Goal: Task Accomplishment & Management: Manage account settings

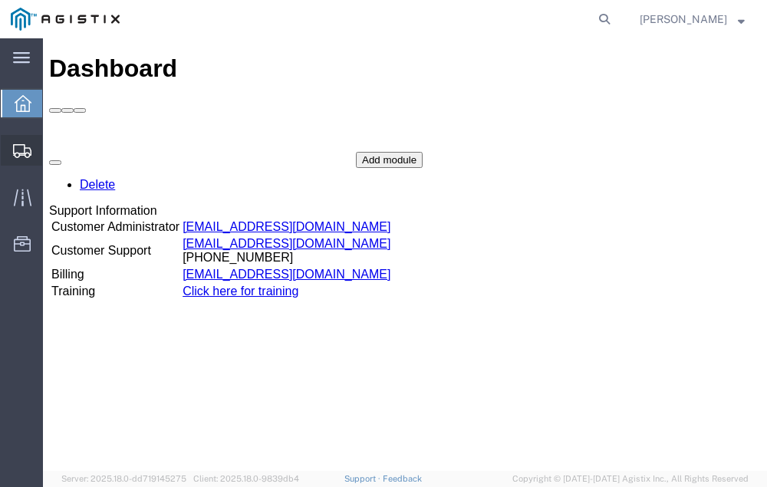
click at [0, 0] on span "Shipment Manager" at bounding box center [0, 0] width 0 height 0
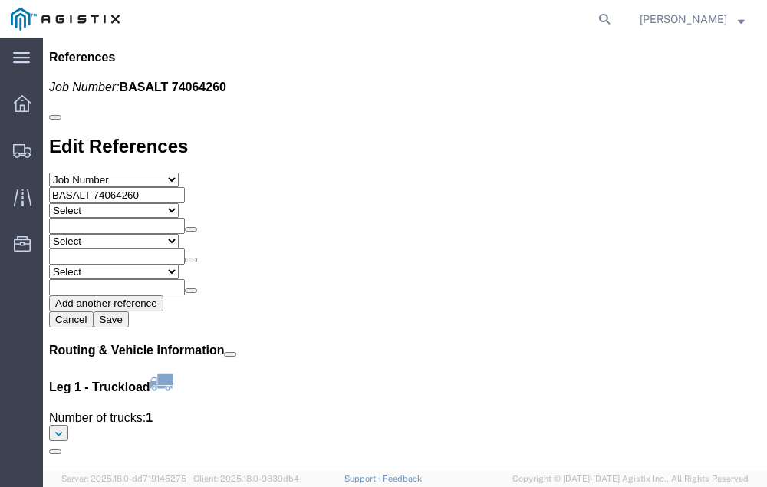
scroll to position [1746, 0]
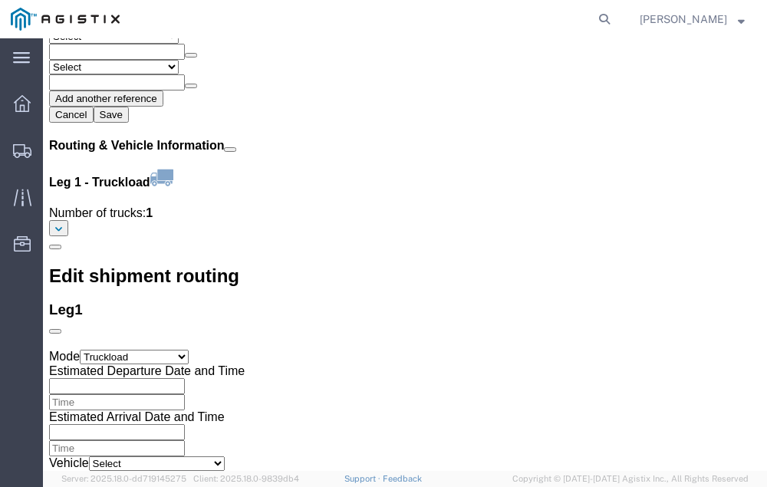
click link "Confirm"
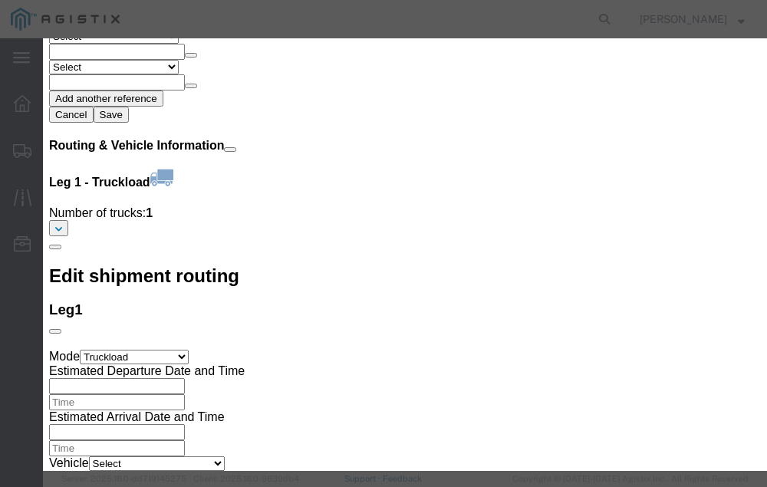
click input "checkbox"
checkbox input "true"
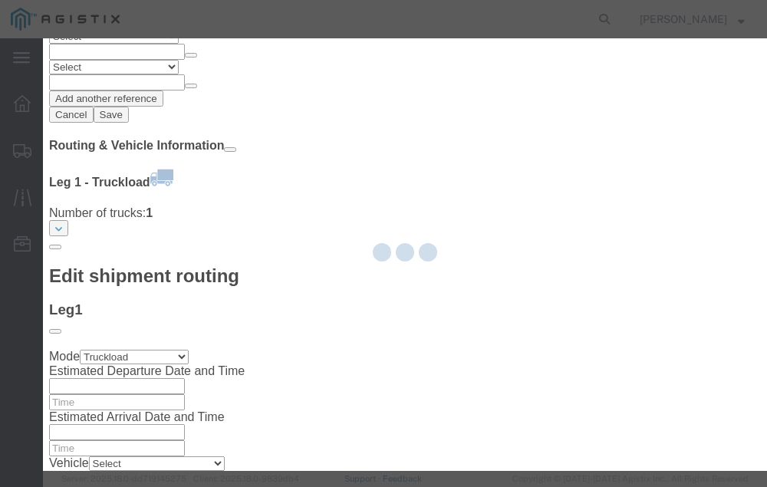
type input "Neil Coehlo"
type input "559-217-7289"
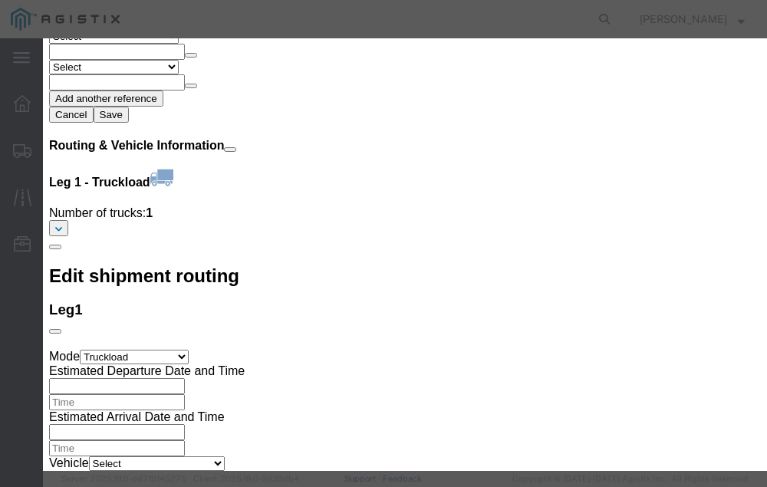
click input "text"
type input "56792057"
click button "Submit"
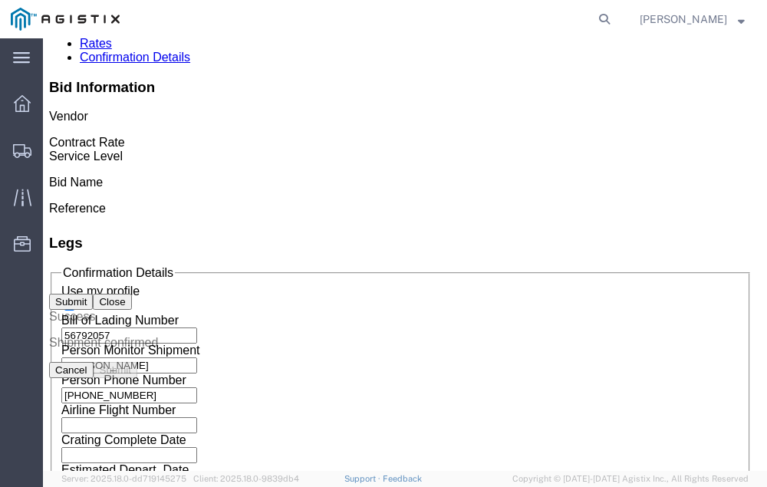
scroll to position [0, 0]
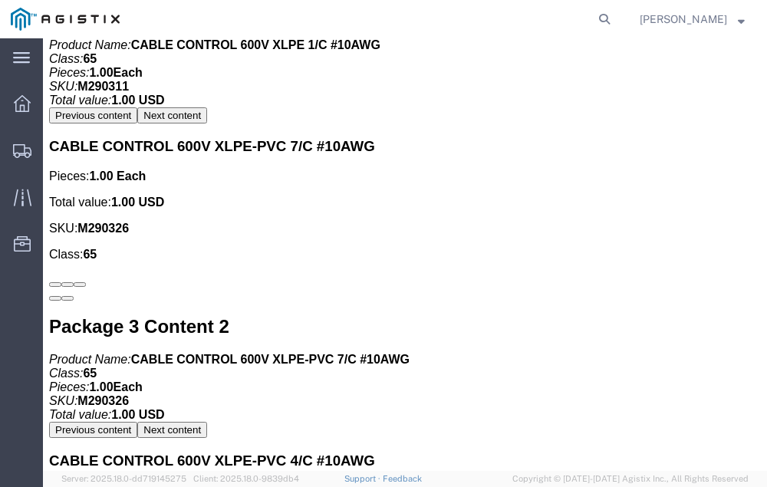
scroll to position [4352, 0]
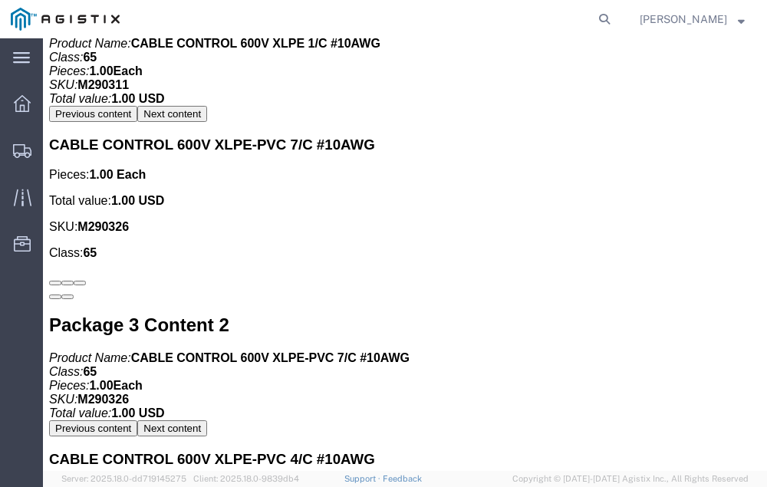
click link "Confirm"
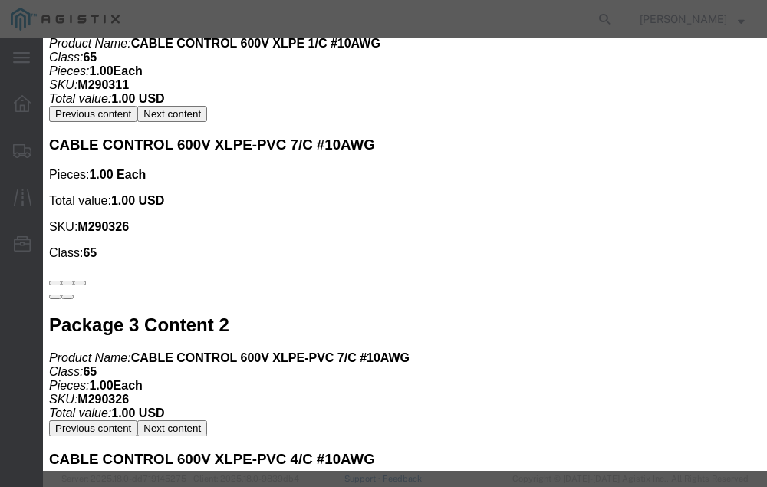
click input "checkbox"
checkbox input "true"
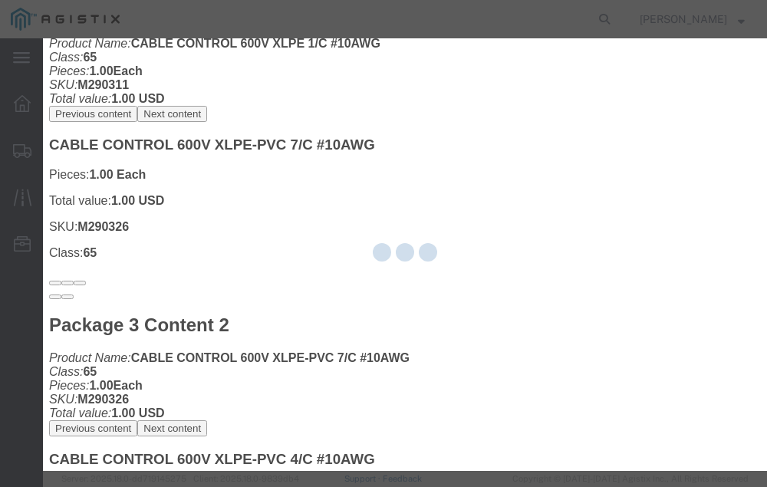
type input "Neil Coehlo"
type input "559-217-7289"
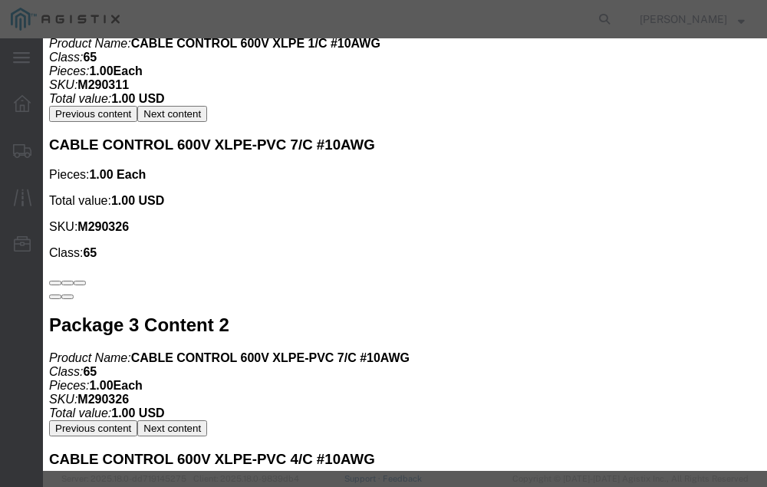
click input "text"
type input "56793701"
click button "Submit"
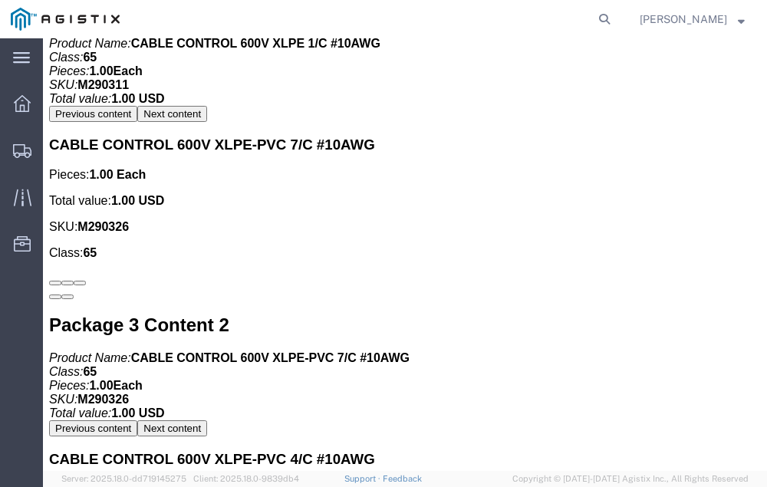
scroll to position [0, 0]
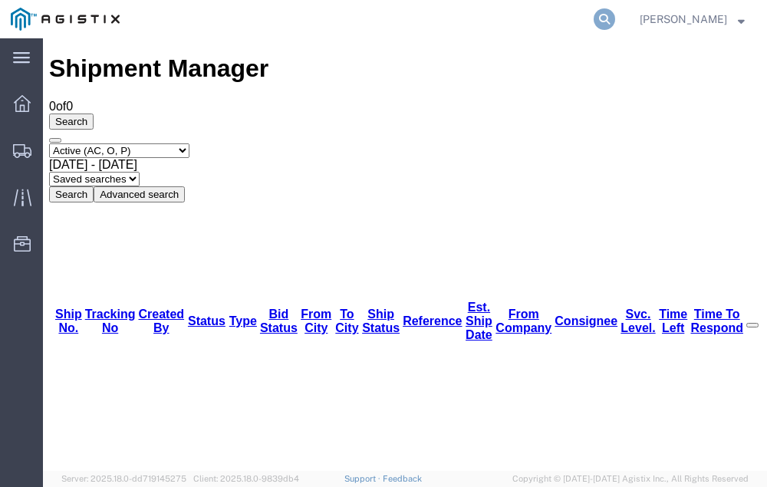
click at [615, 19] on icon at bounding box center [604, 18] width 21 height 21
type input "56707490"
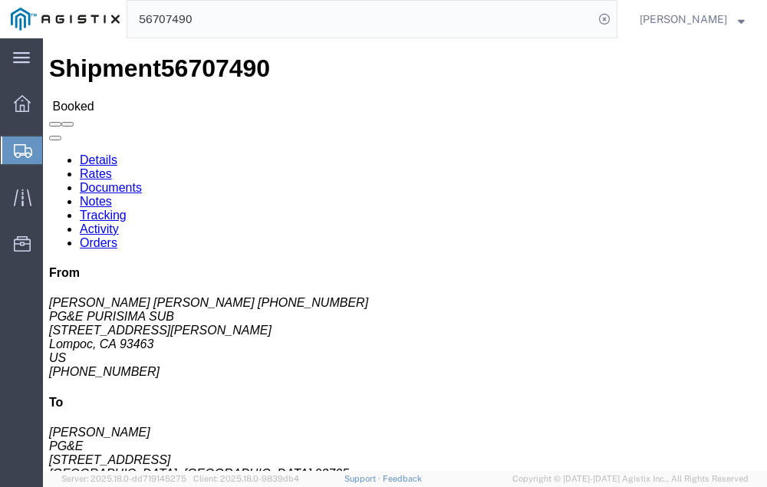
click link "Tracking"
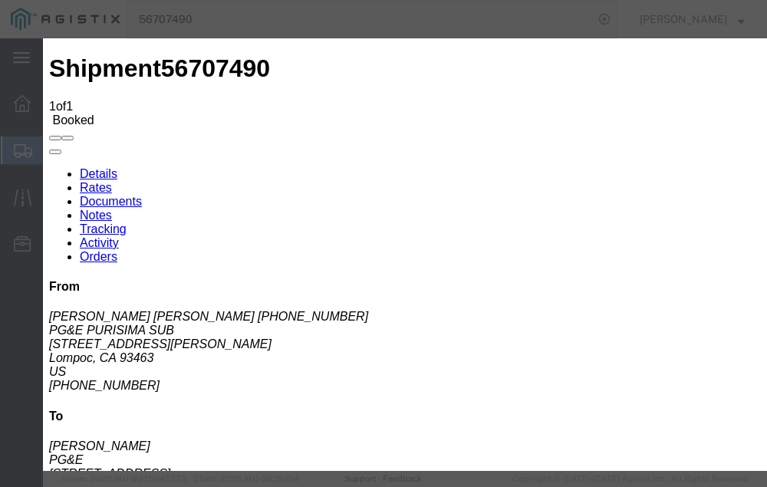
type input "09/11/2025"
type input "4:00 PM"
select select "DELIVRED"
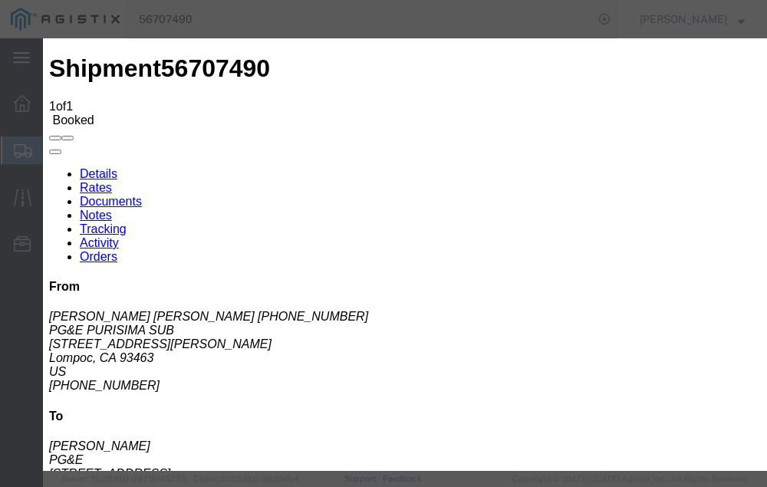
type input "09/10/2025"
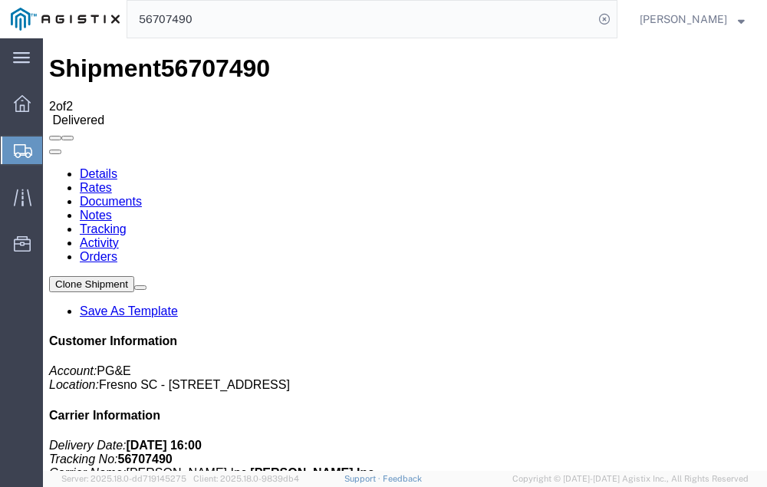
click at [227, 19] on input "56707490" at bounding box center [360, 19] width 466 height 37
type input "56739207"
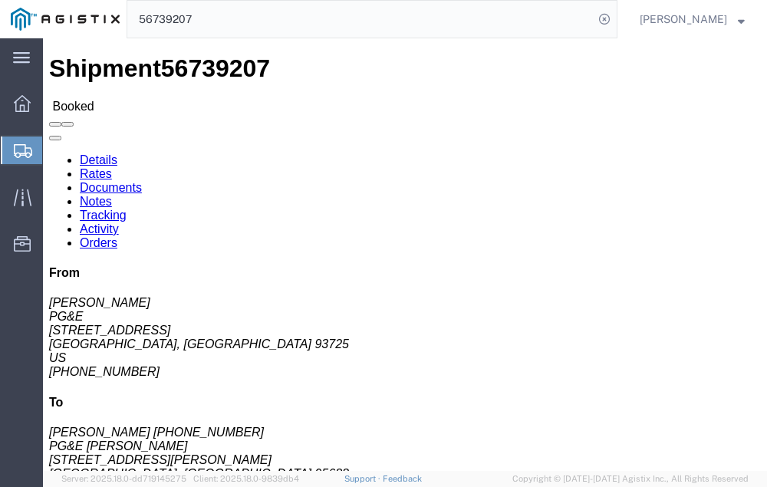
click link "Tracking"
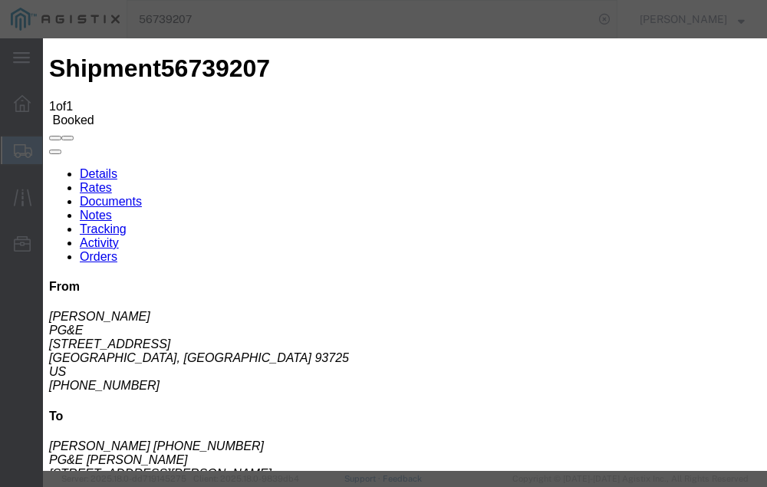
type input "09/11/2025"
type input "4:00 PM"
select select "DELIVRED"
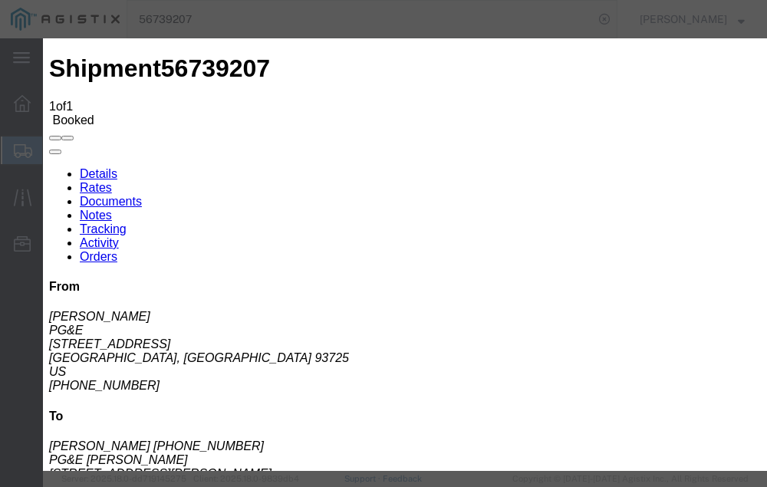
type input "09/11/2025"
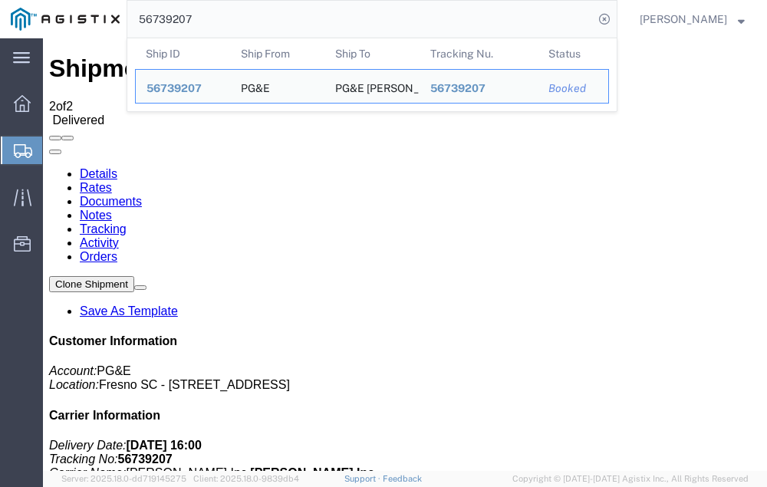
click at [235, 17] on input "56739207" at bounding box center [360, 19] width 466 height 37
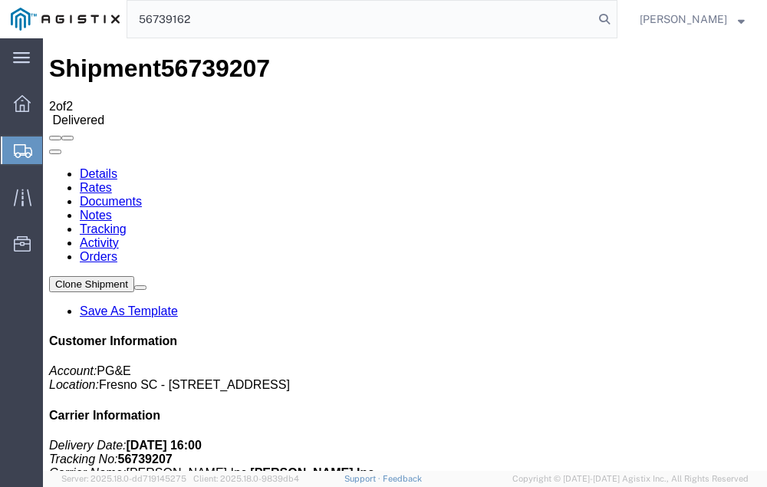
type input "56739162"
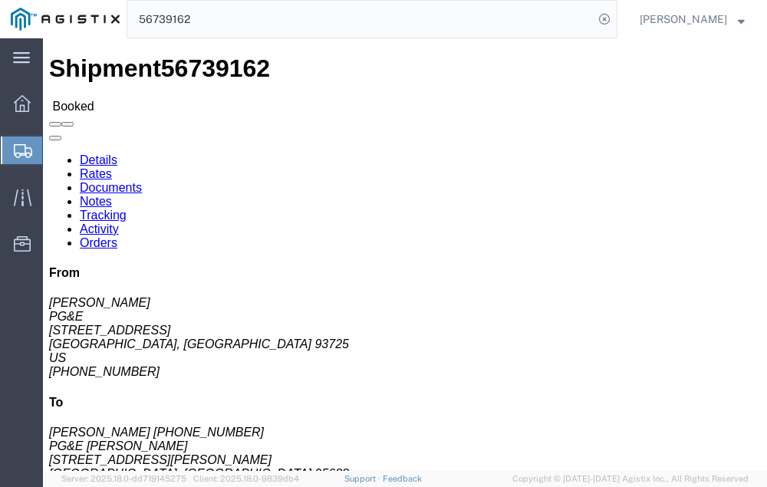
click link "Tracking"
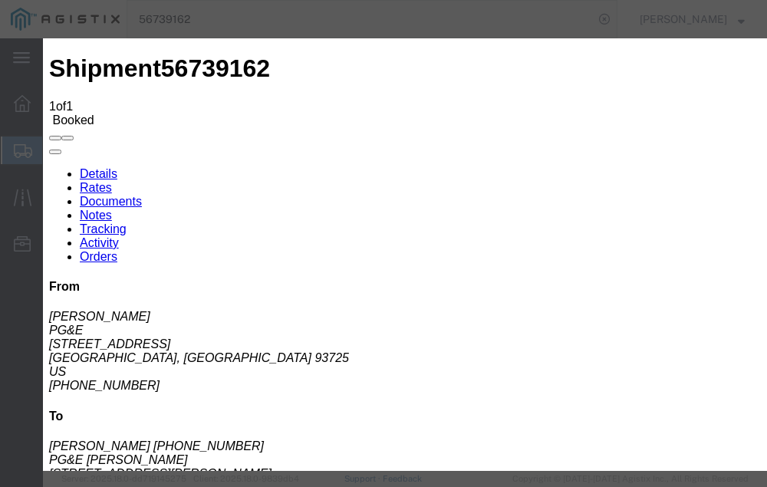
type input "09/11/2025"
type input "4:00 PM"
select select "DELIVRED"
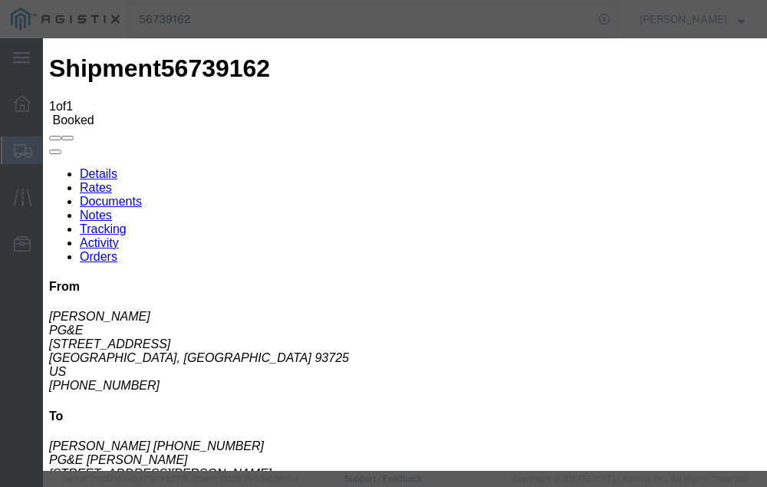
type input "09/11/2025"
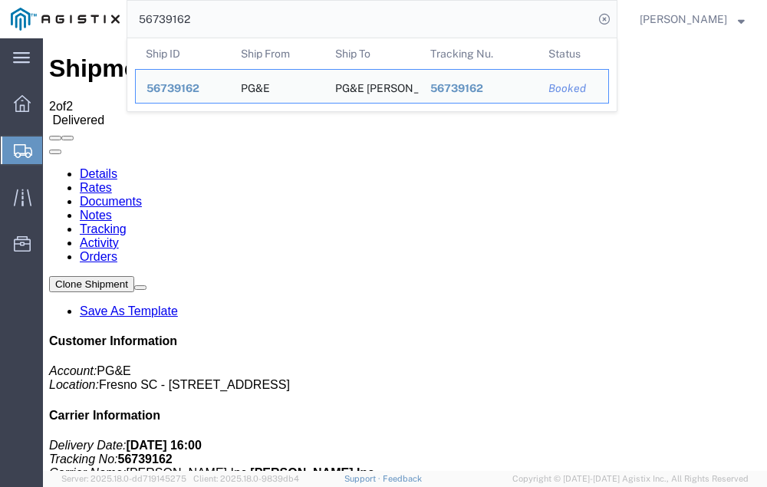
click at [226, 16] on input "56739162" at bounding box center [360, 19] width 466 height 37
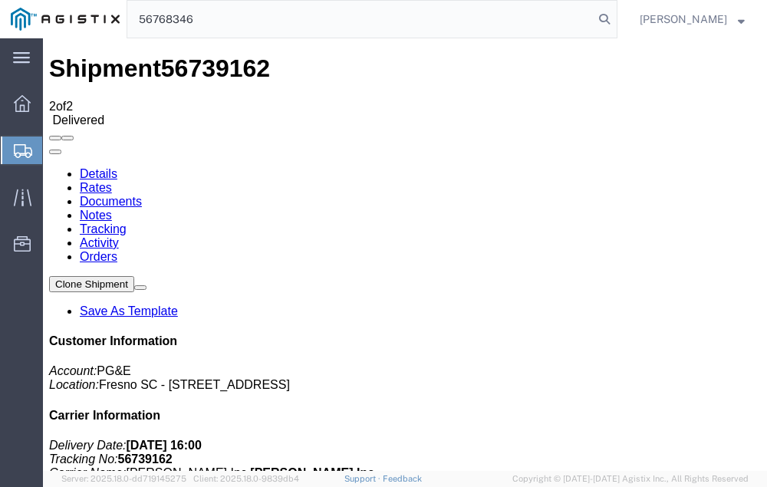
type input "56768346"
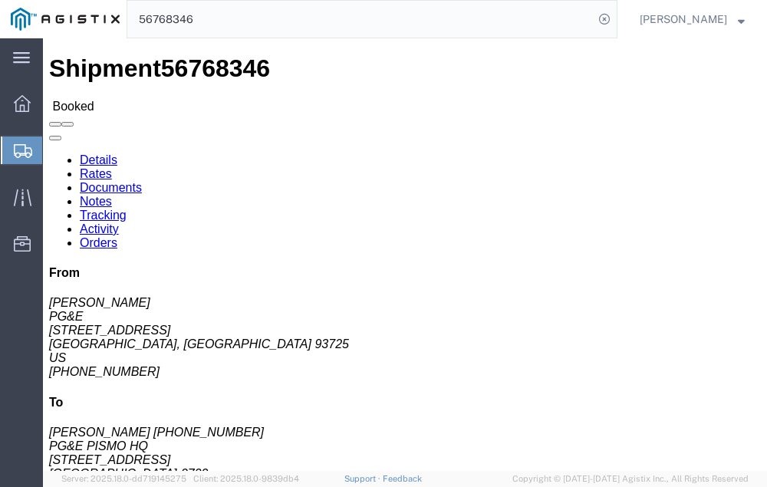
click link "Tracking"
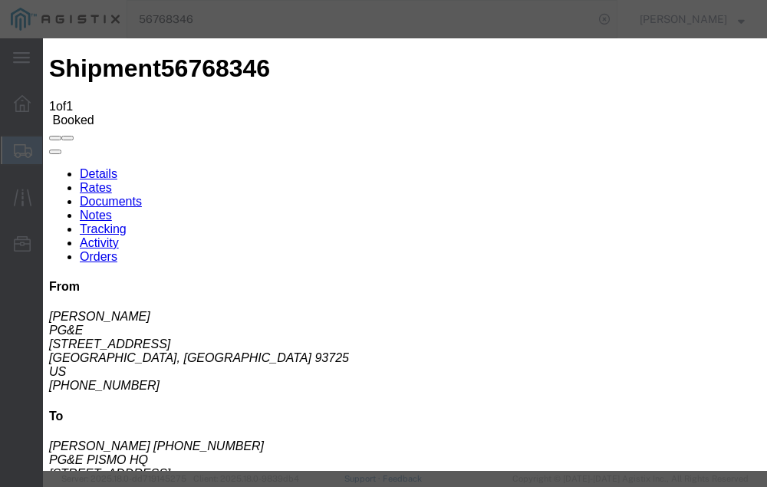
type input "09/11/2025"
type input "5:00 PM"
select select "DELIVRED"
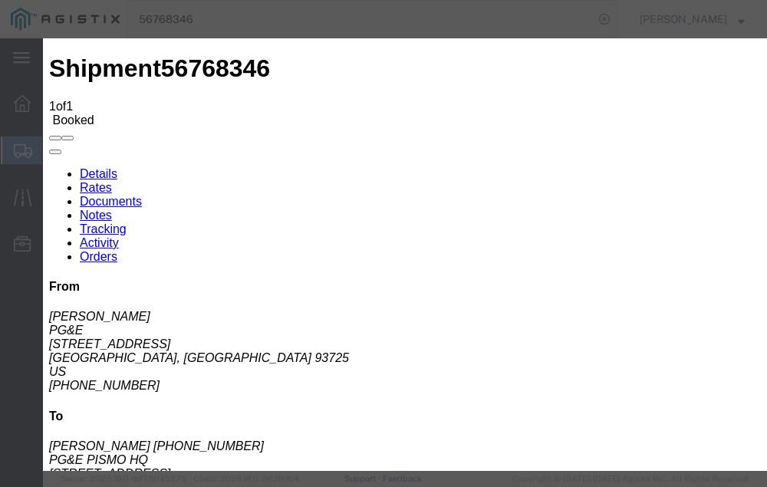
type input "09/11/2025"
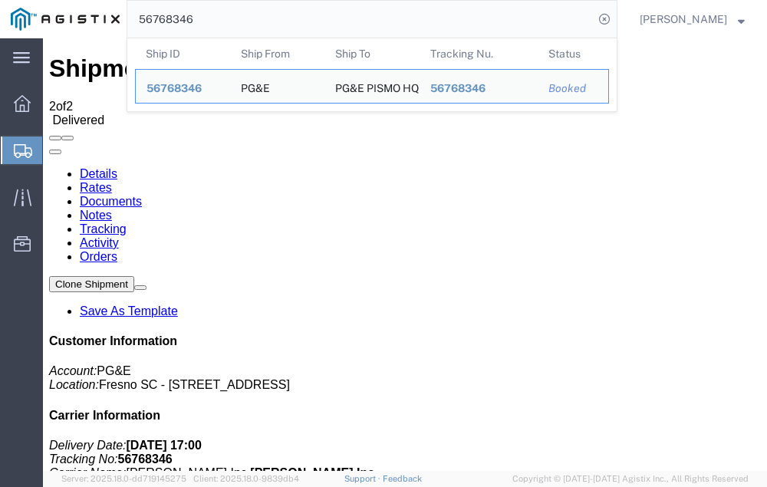
click at [231, 17] on input "56768346" at bounding box center [360, 19] width 466 height 37
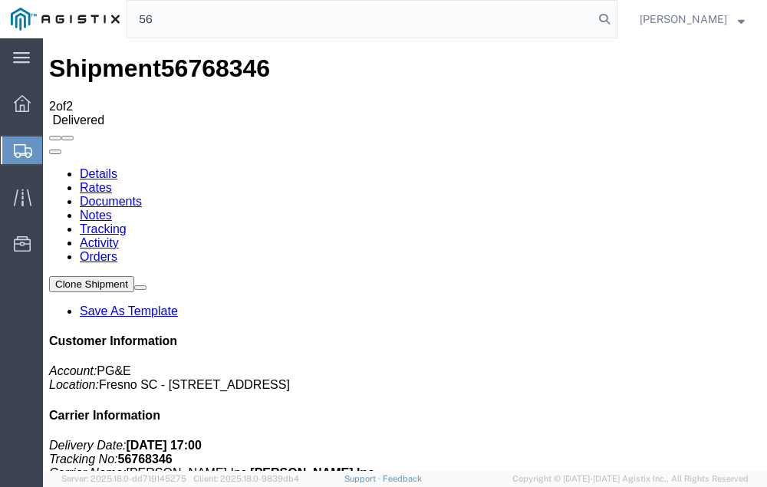
type input "5"
